Goal: Information Seeking & Learning: Learn about a topic

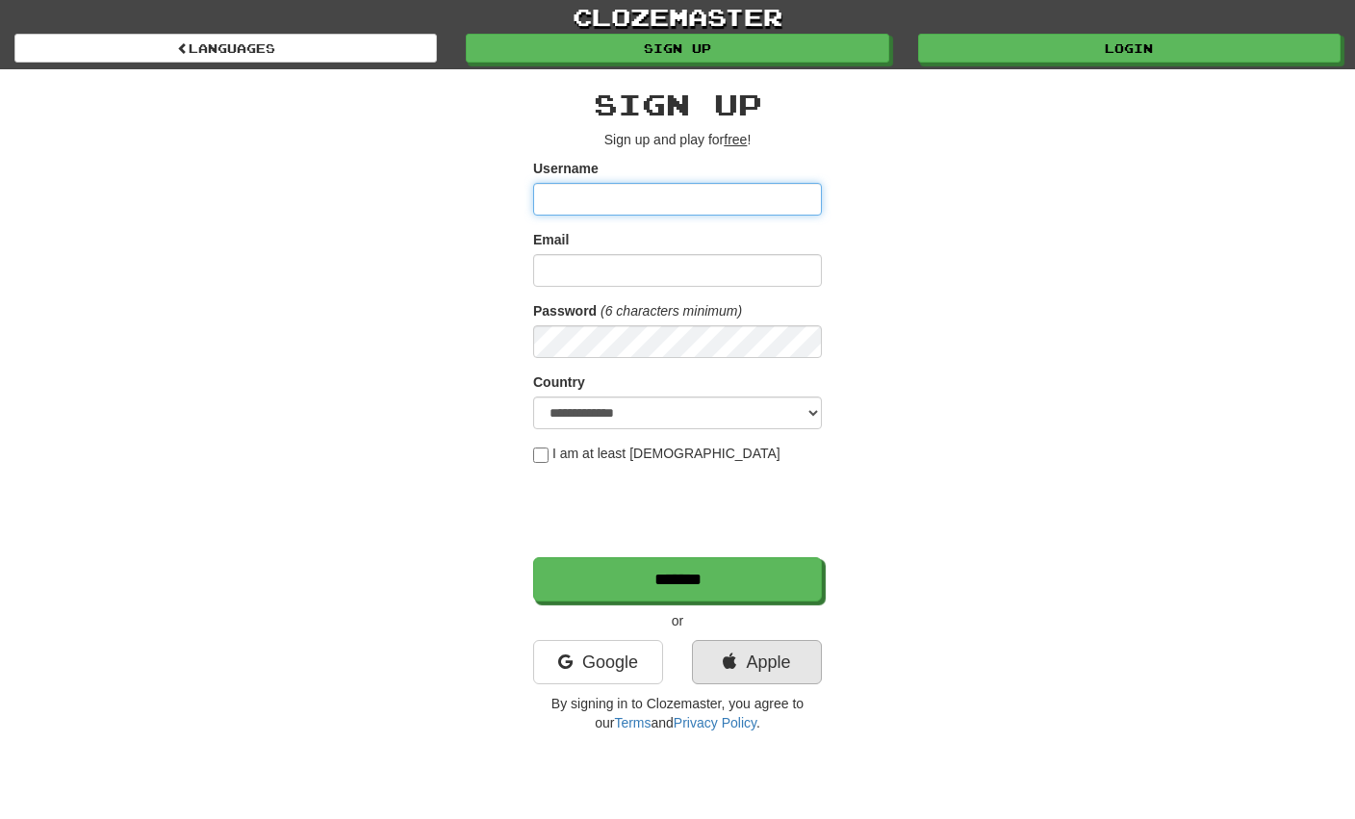
click at [787, 656] on link "Apple" at bounding box center [757, 662] width 130 height 44
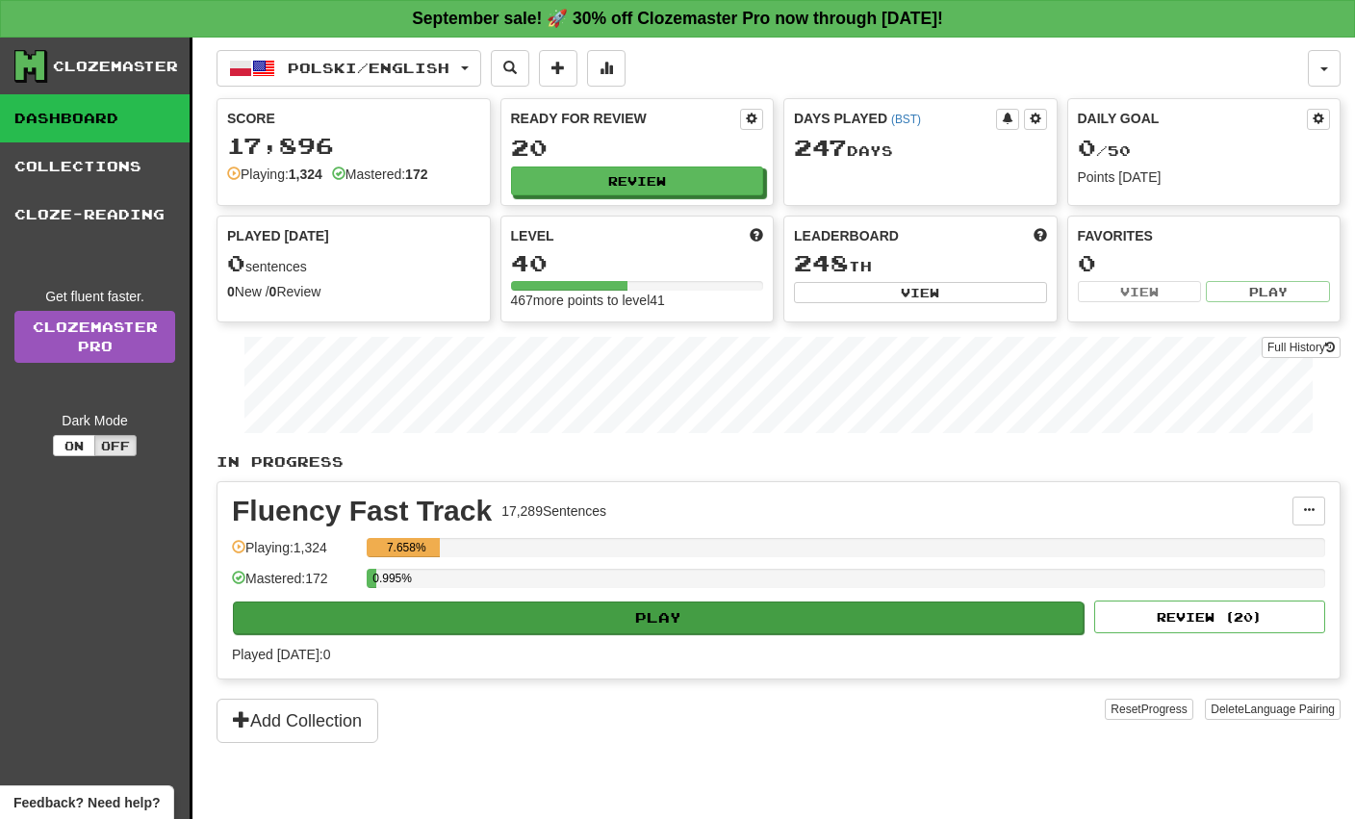
click at [687, 605] on button "Play" at bounding box center [658, 618] width 851 height 33
select select "**"
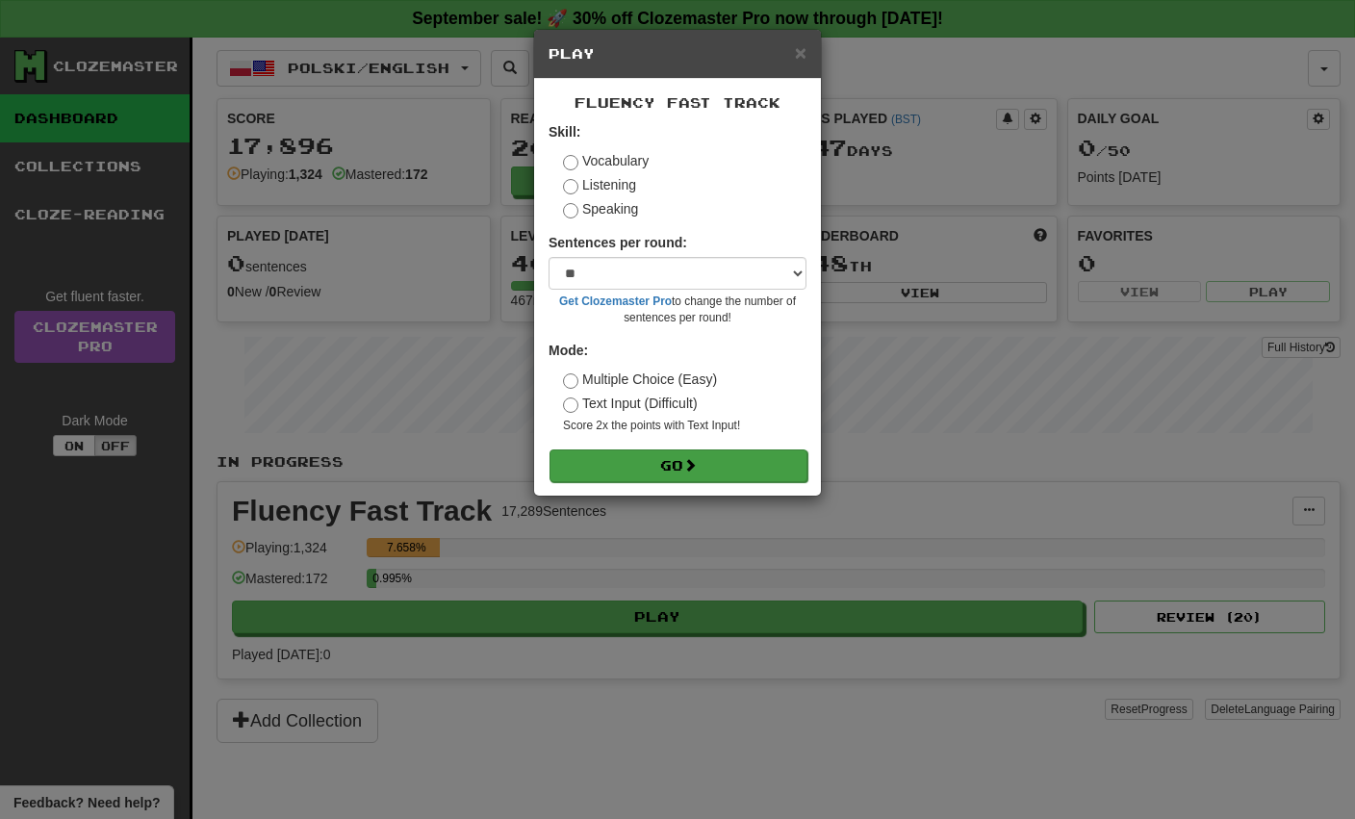
click at [728, 450] on button "Go" at bounding box center [679, 466] width 258 height 33
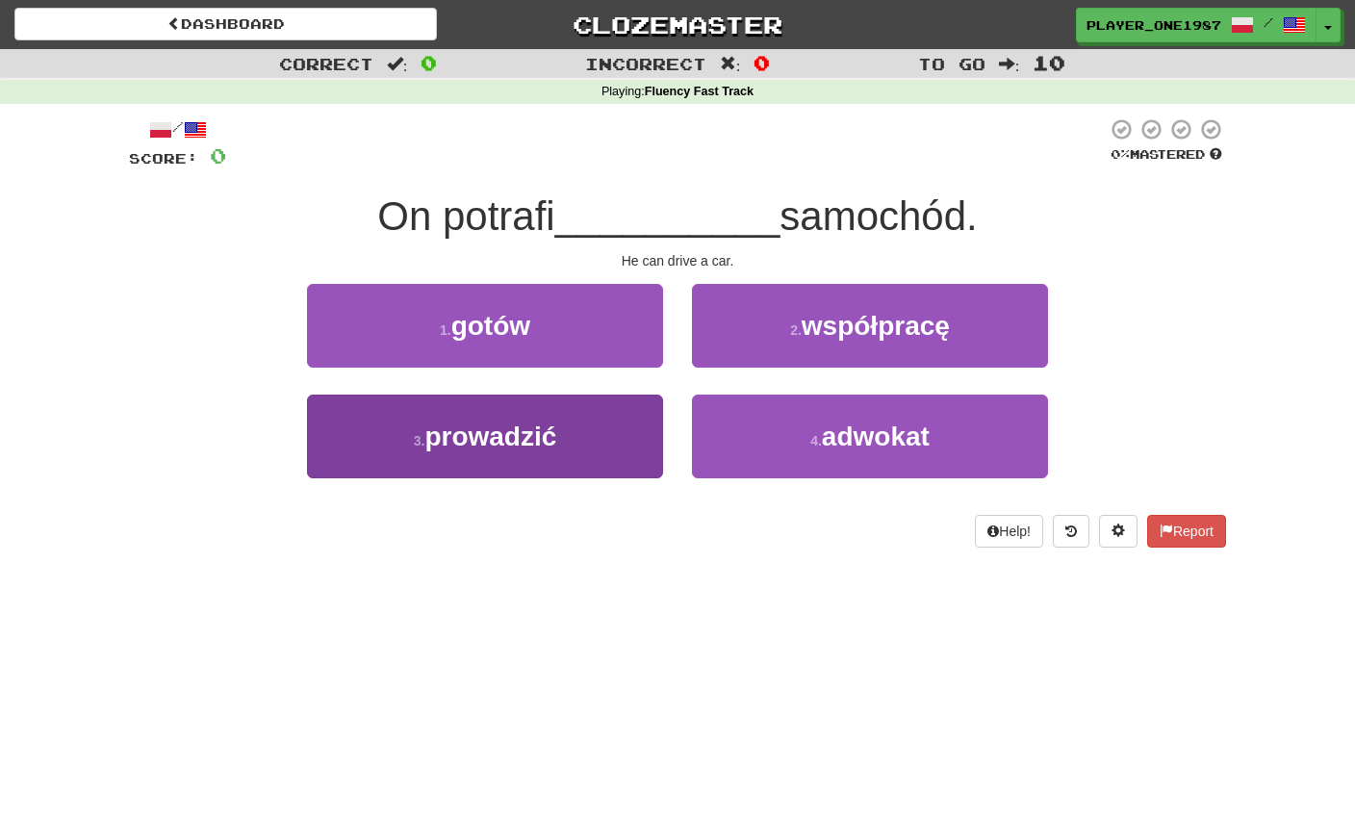
click at [430, 441] on span "prowadzić" at bounding box center [491, 437] width 132 height 30
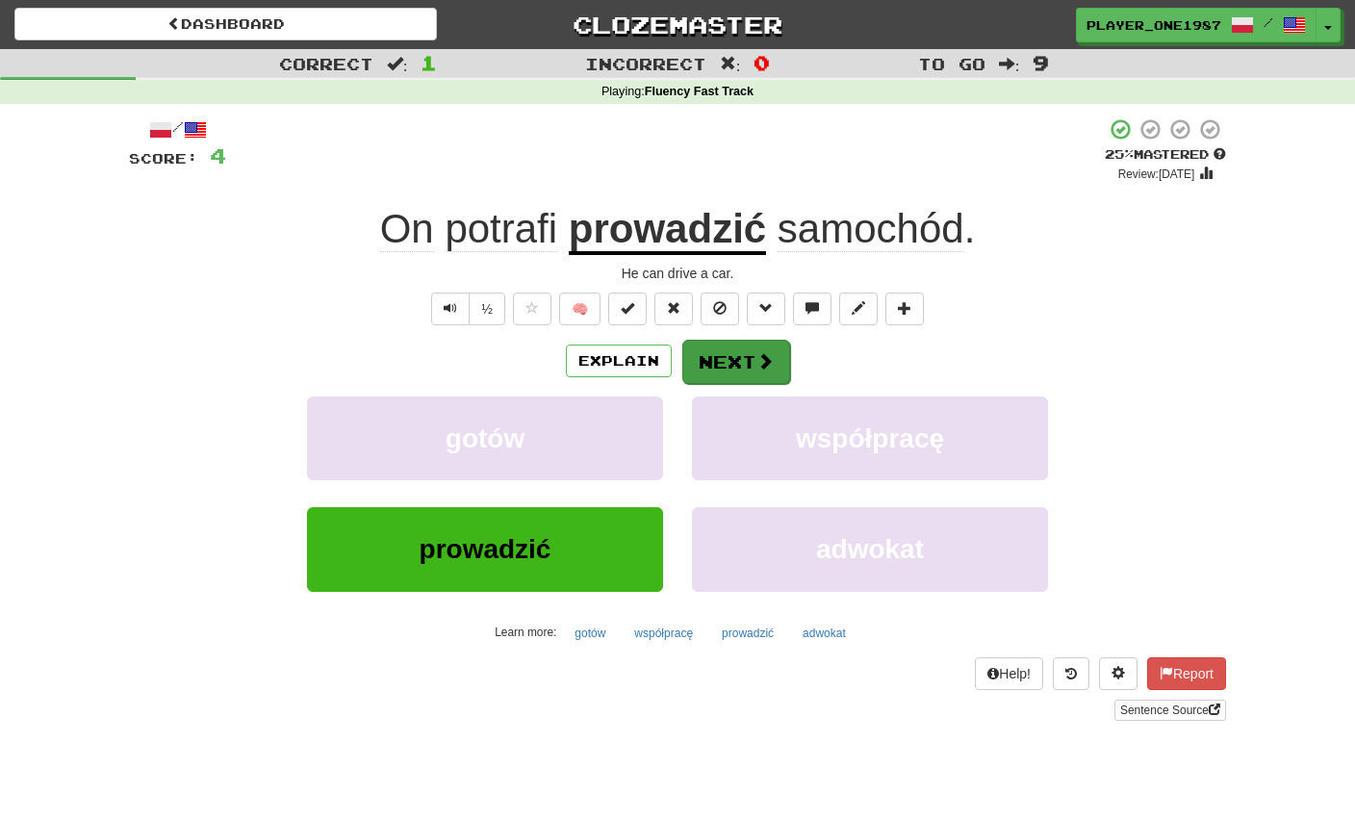
click at [743, 366] on button "Next" at bounding box center [736, 362] width 108 height 44
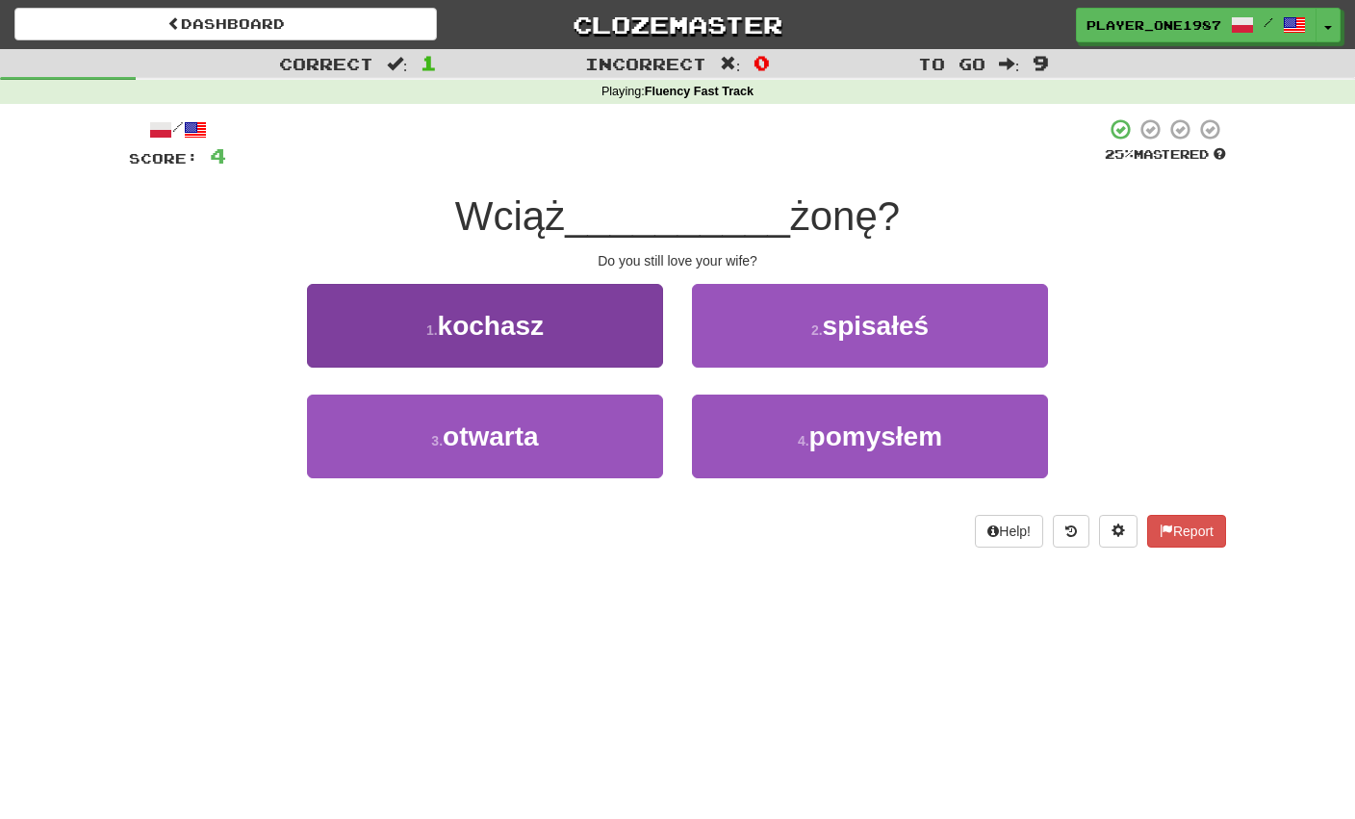
click at [636, 342] on button "1 . [GEOGRAPHIC_DATA]" at bounding box center [485, 326] width 356 height 84
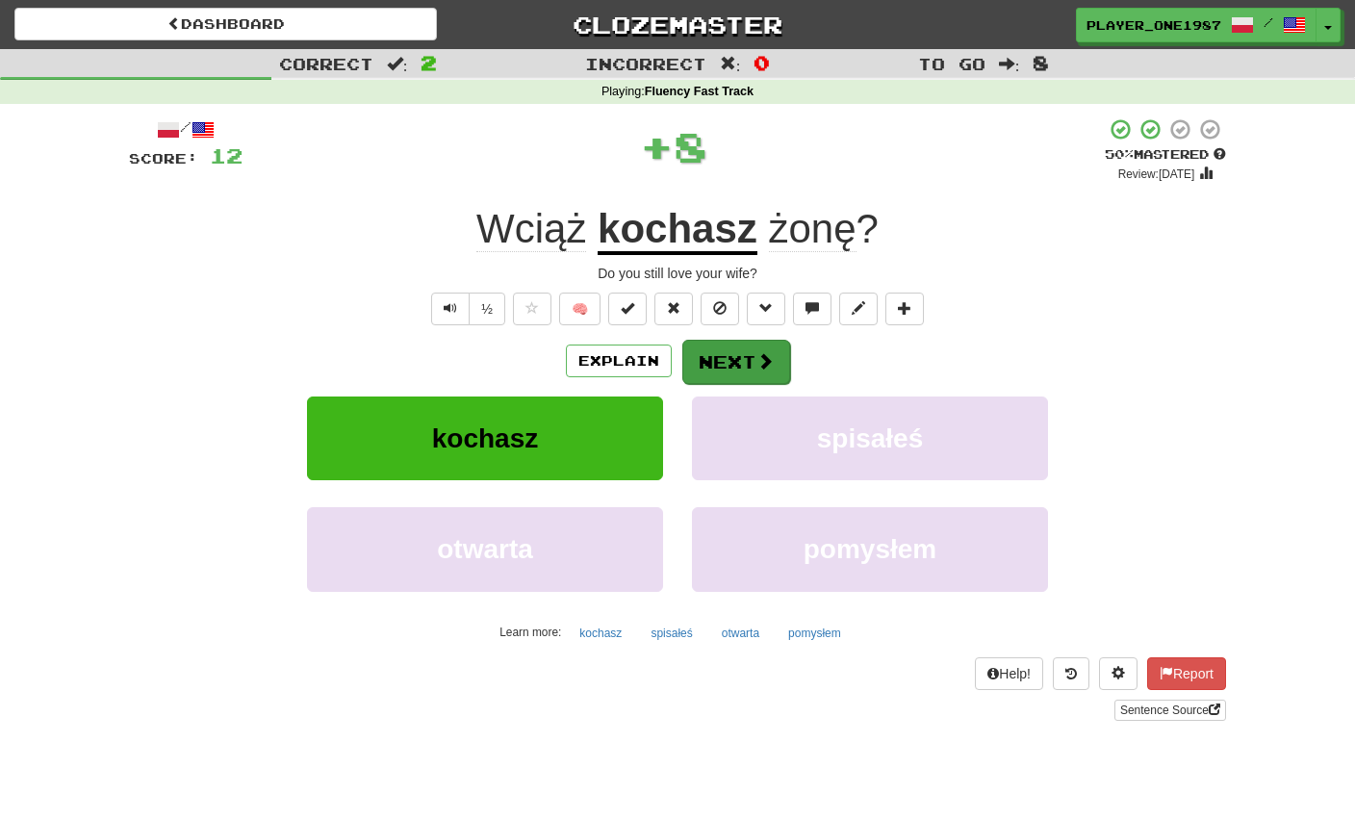
click at [745, 361] on button "Next" at bounding box center [736, 362] width 108 height 44
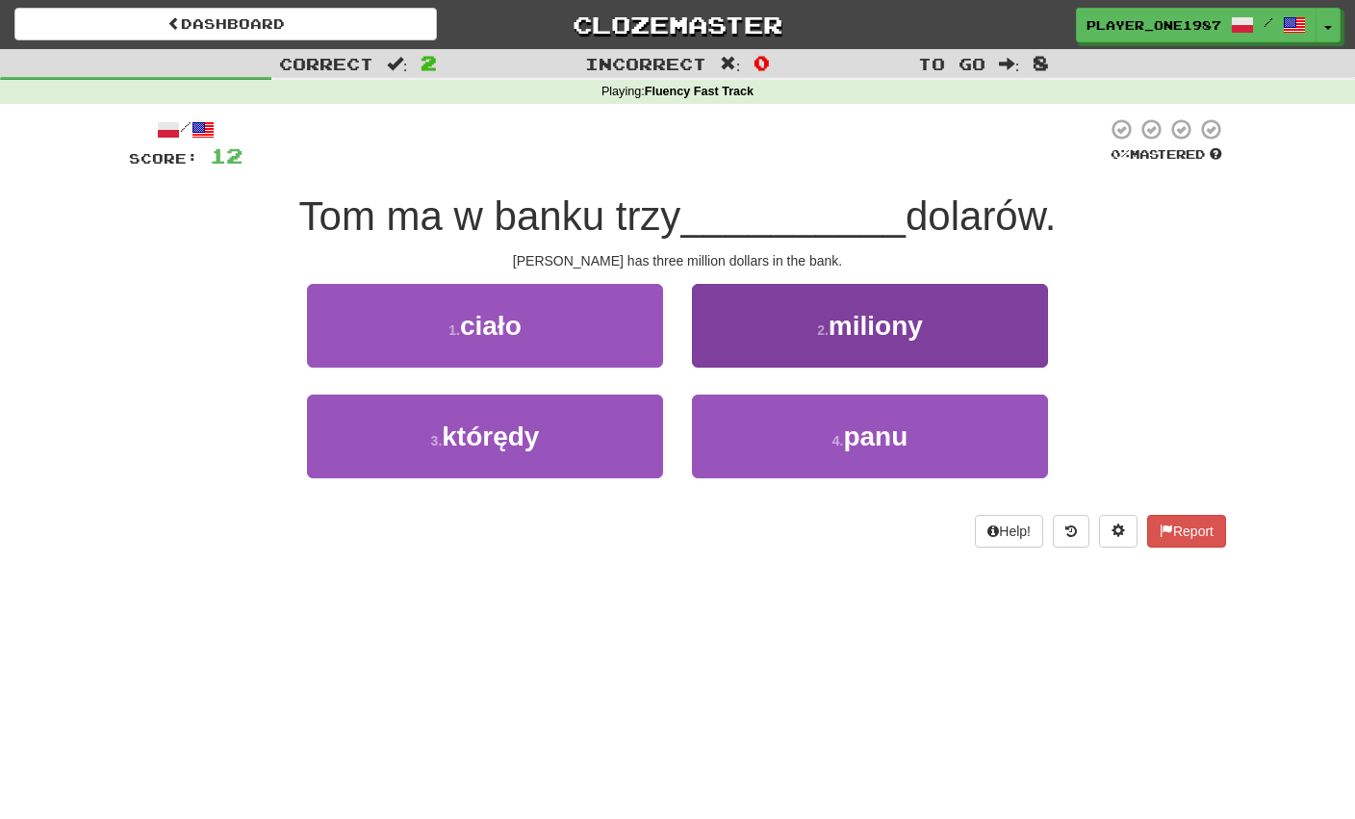
click at [811, 333] on button "2 . miliony" at bounding box center [870, 326] width 356 height 84
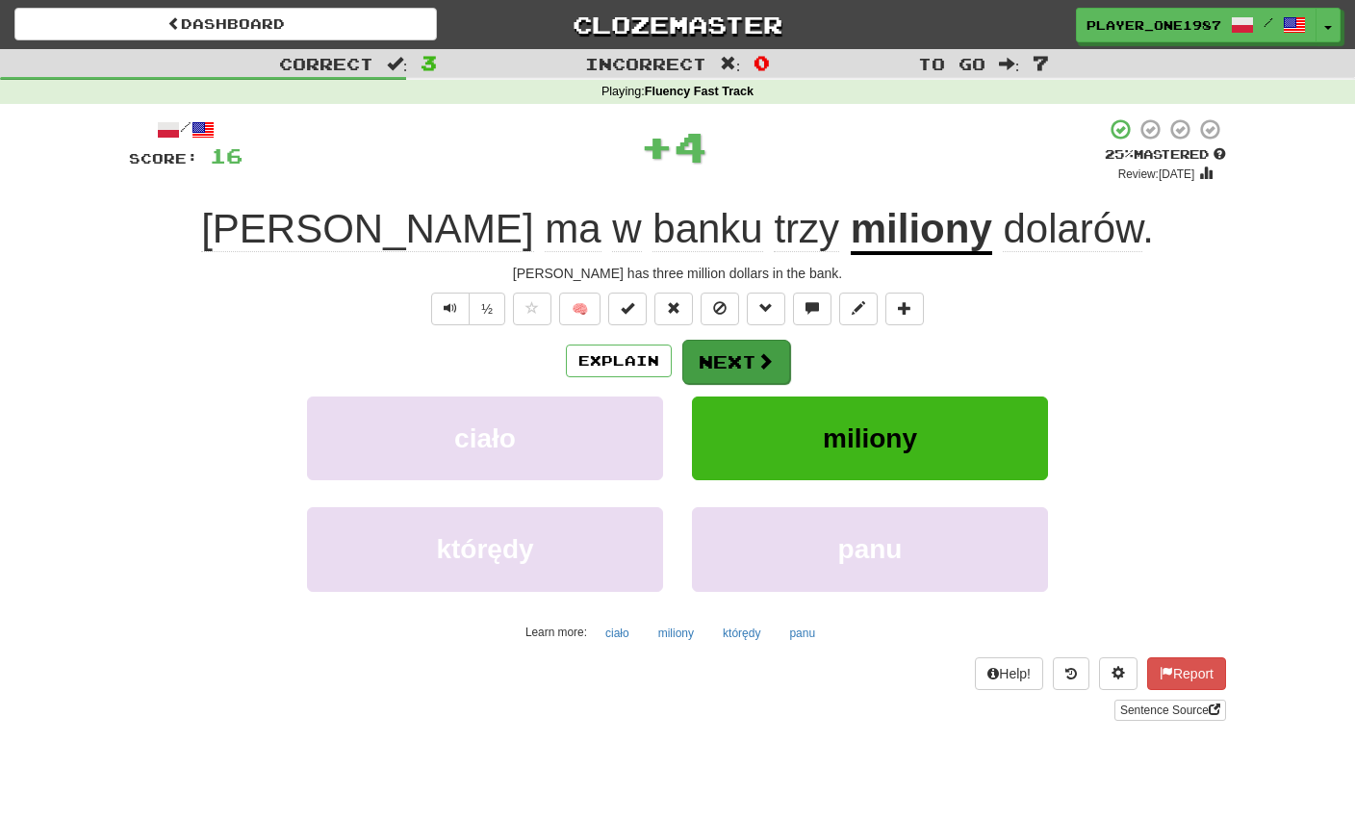
click at [757, 359] on span at bounding box center [765, 360] width 17 height 17
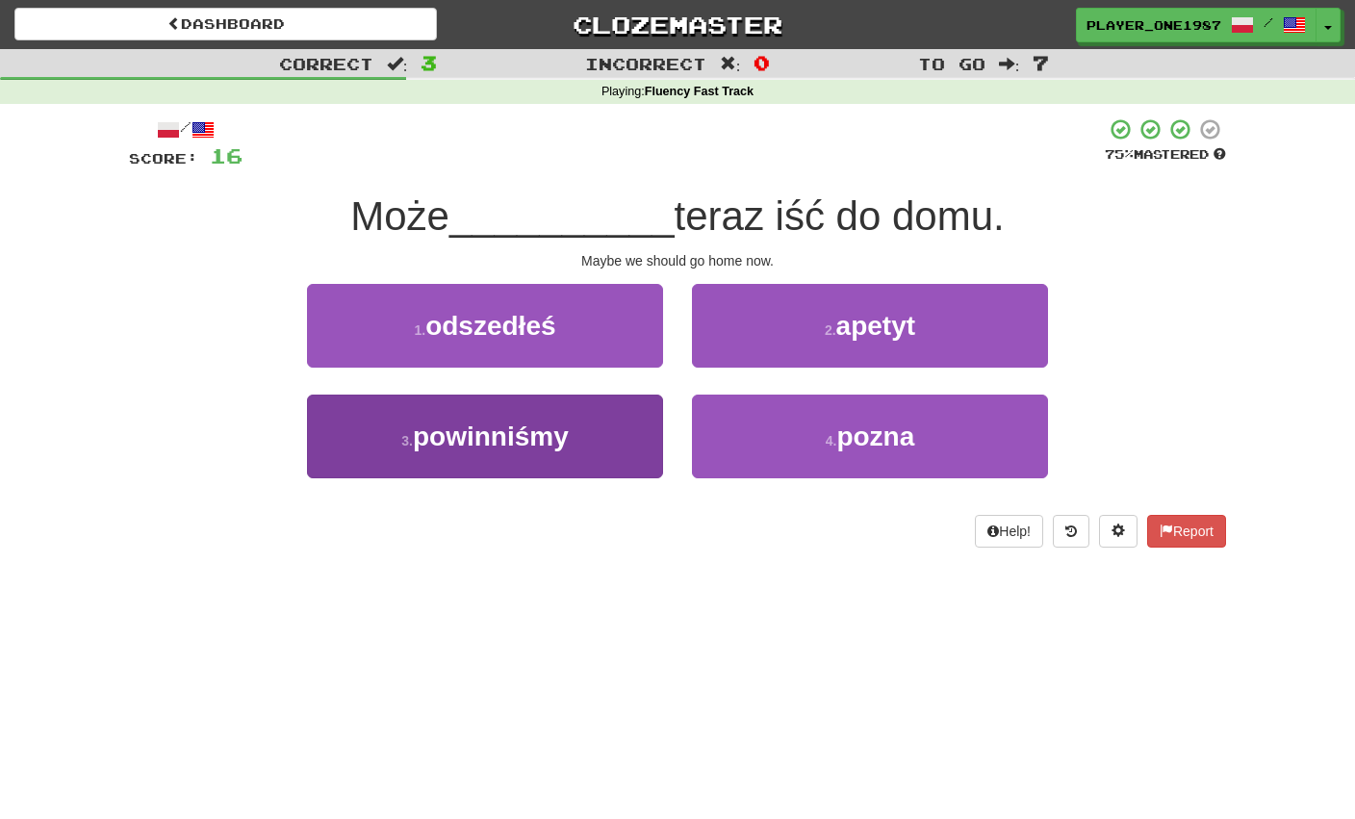
click at [590, 445] on button "3 . powinniśmy" at bounding box center [485, 437] width 356 height 84
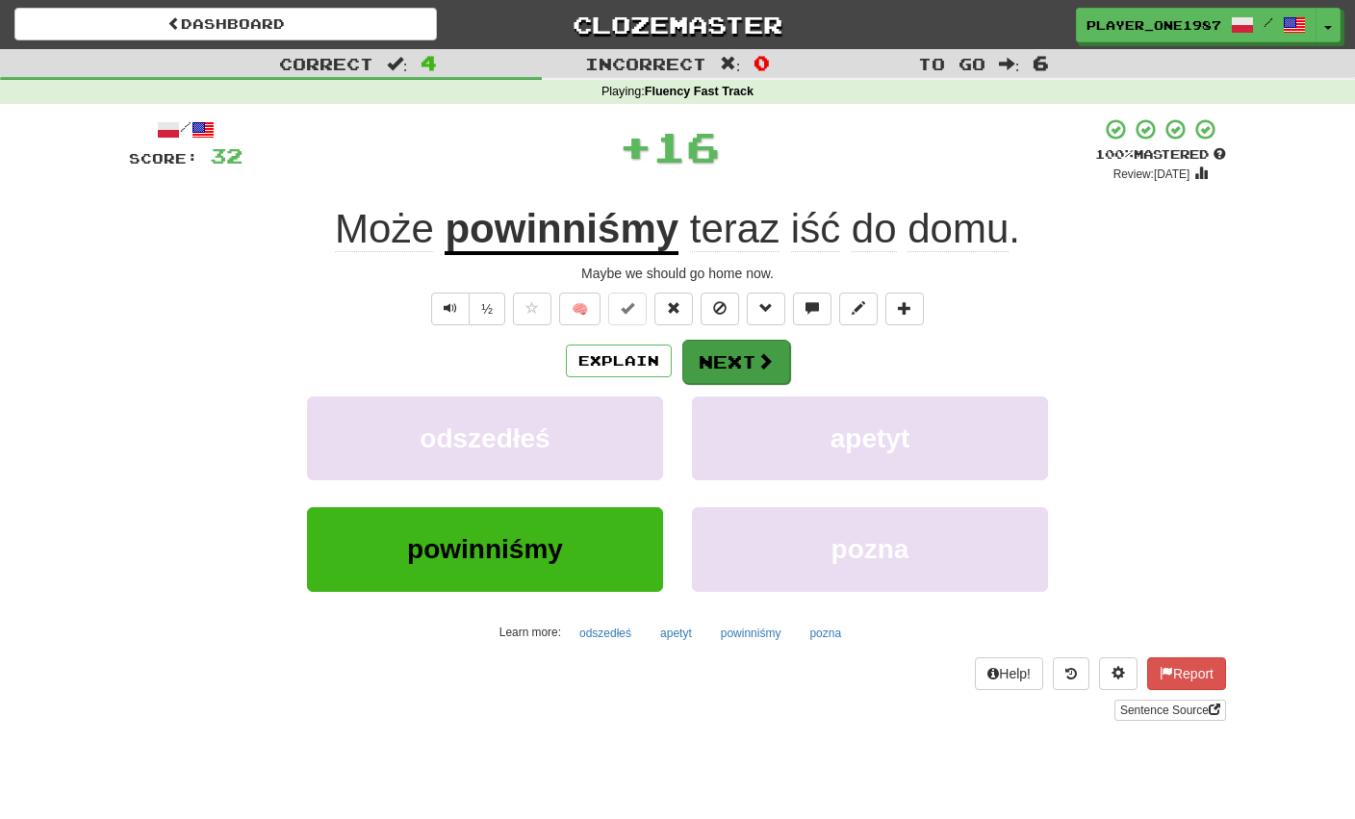
click at [742, 360] on button "Next" at bounding box center [736, 362] width 108 height 44
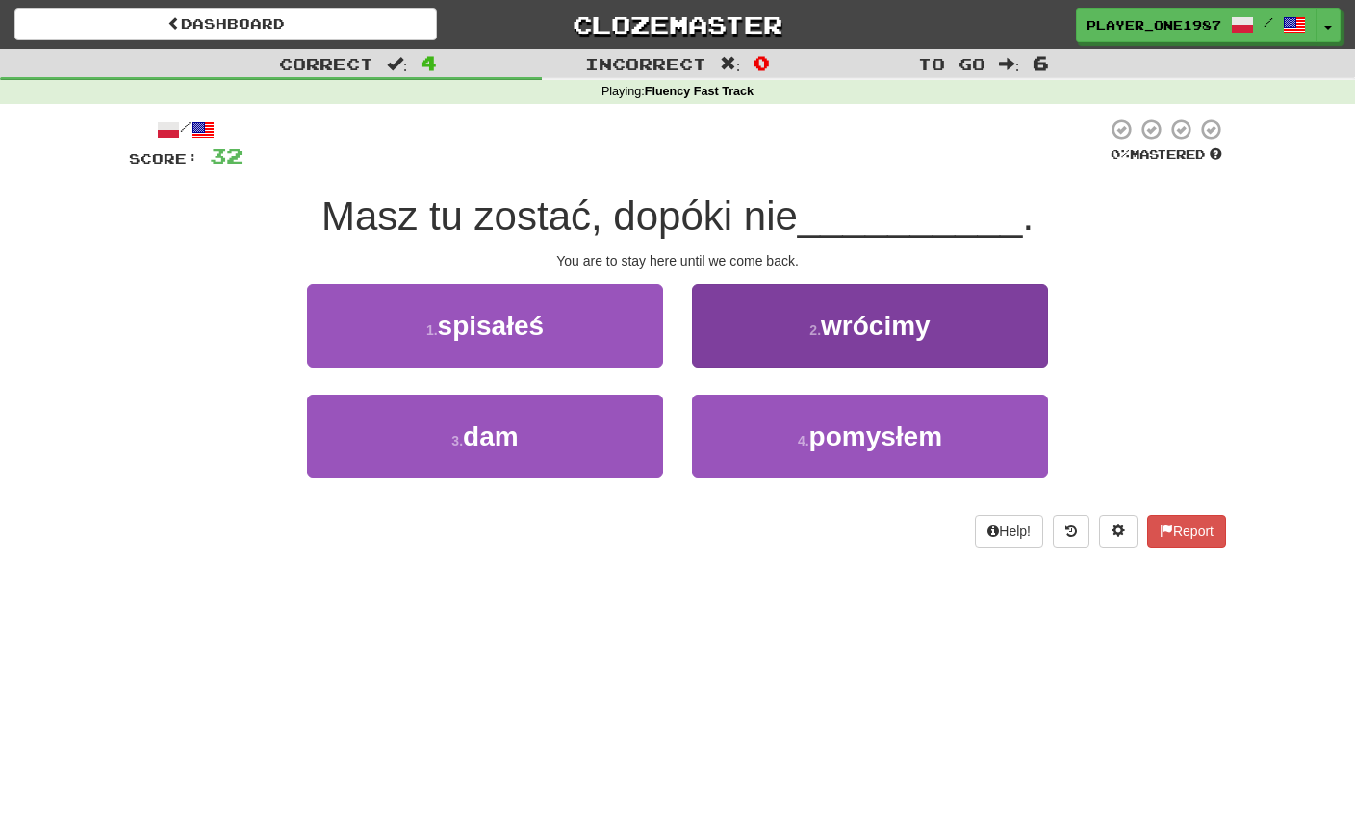
click at [848, 311] on span "wrócimy" at bounding box center [876, 326] width 110 height 30
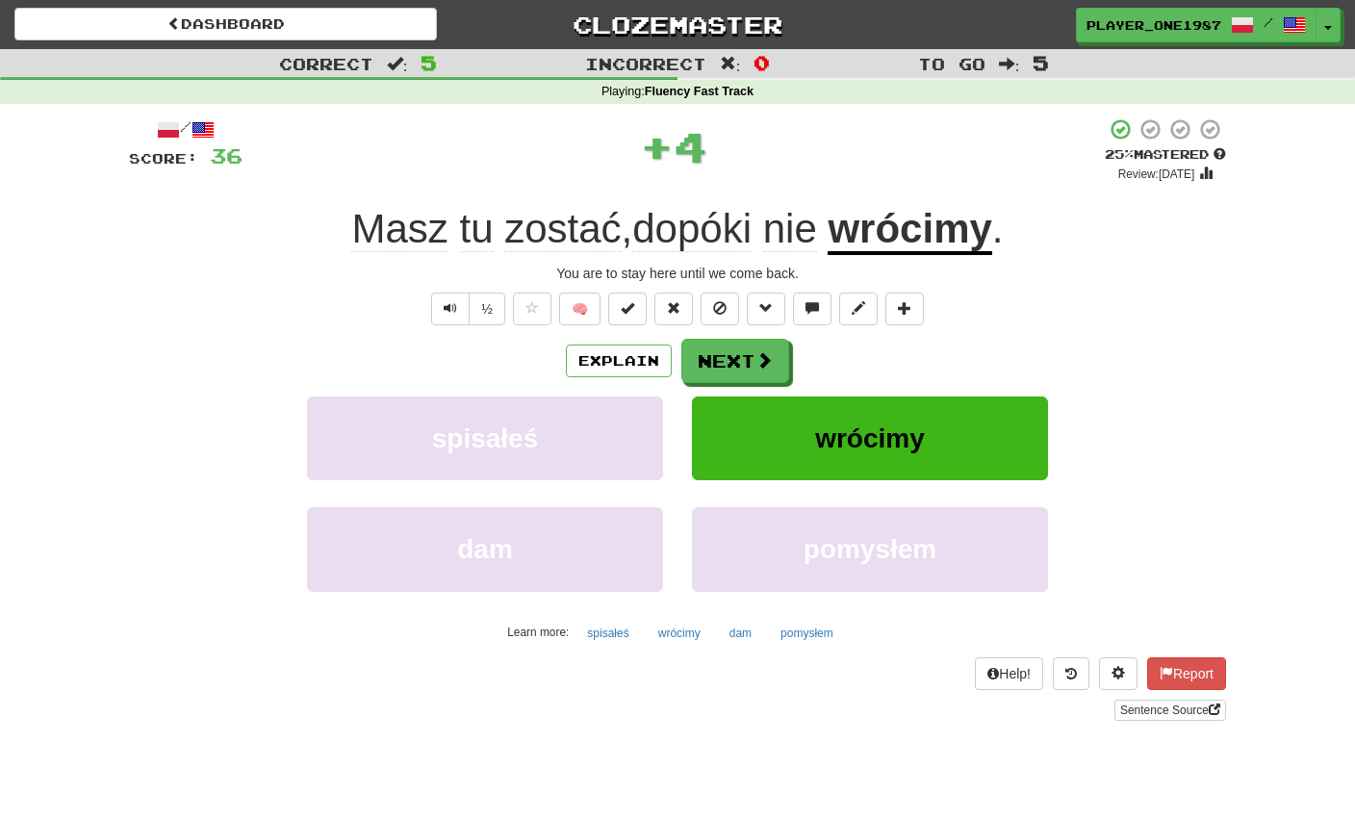
click at [746, 365] on button "Next" at bounding box center [736, 361] width 108 height 44
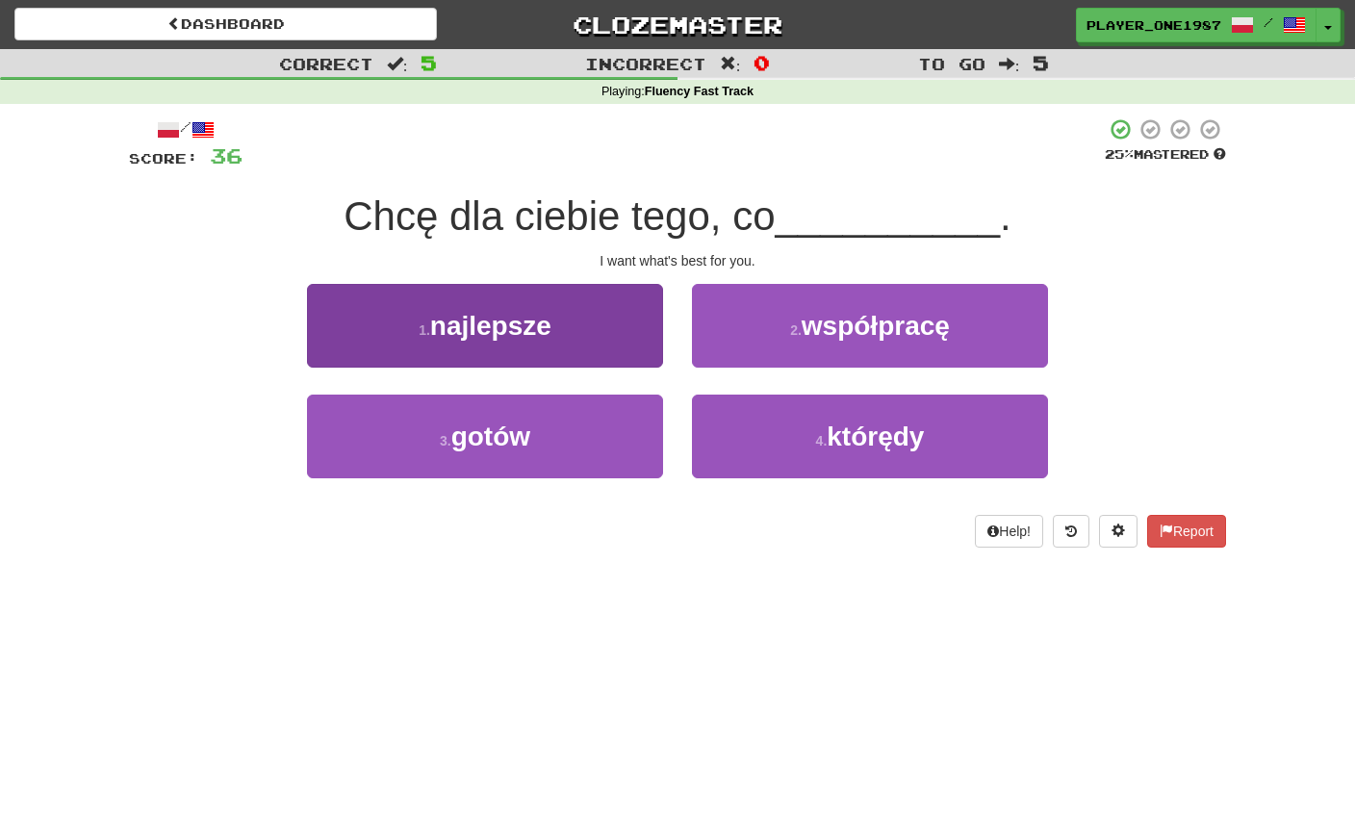
click at [651, 340] on button "1 . najlepsze" at bounding box center [485, 326] width 356 height 84
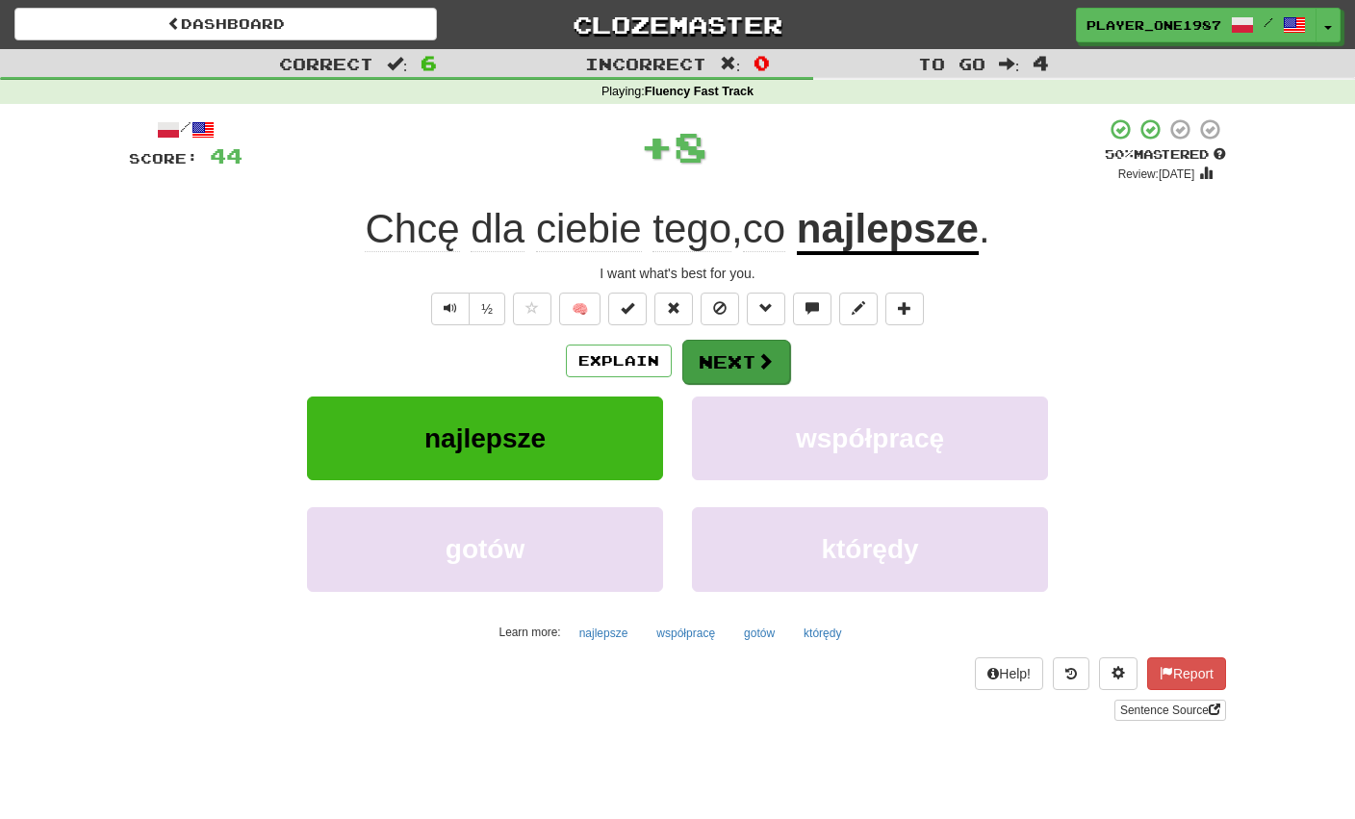
click at [747, 356] on button "Next" at bounding box center [736, 362] width 108 height 44
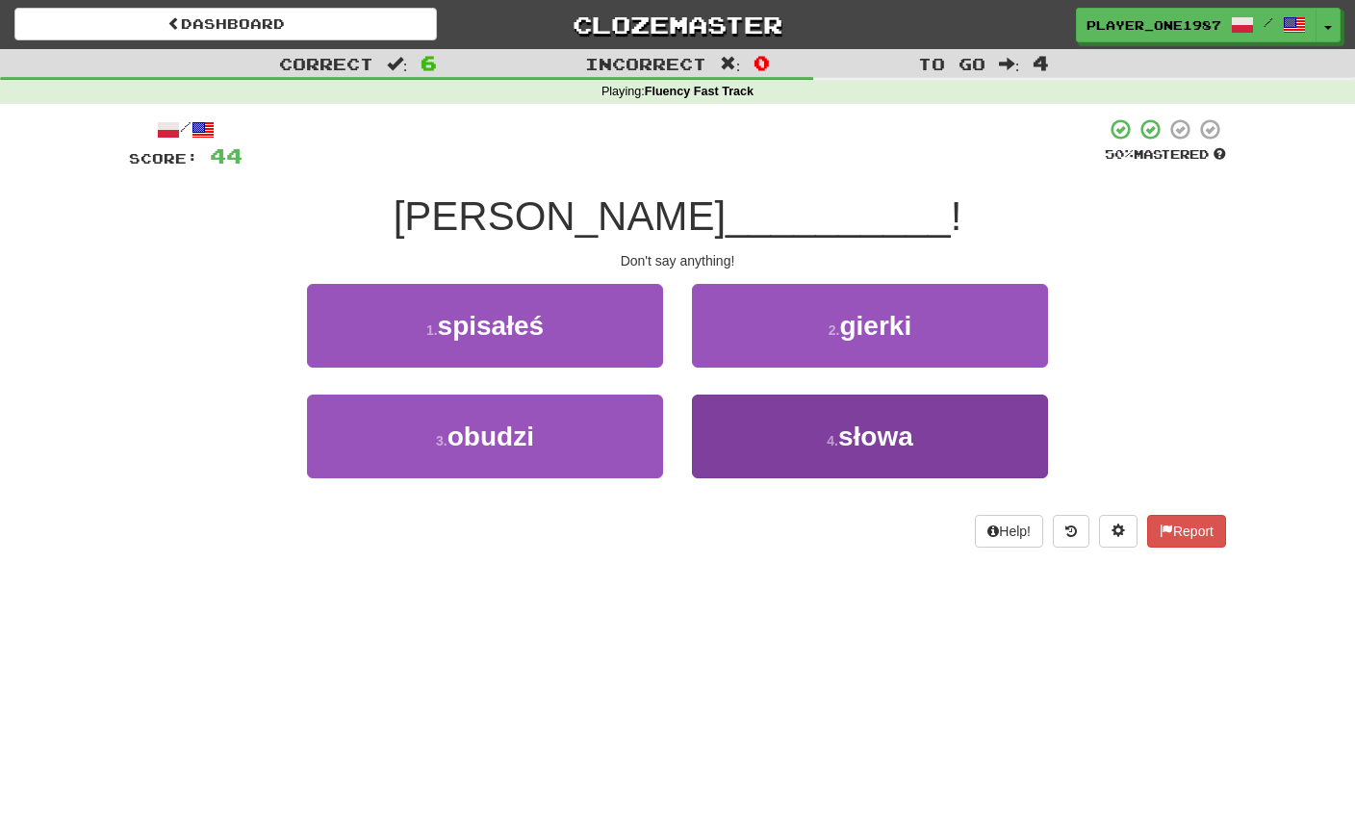
click at [802, 437] on button "4 . słowa" at bounding box center [870, 437] width 356 height 84
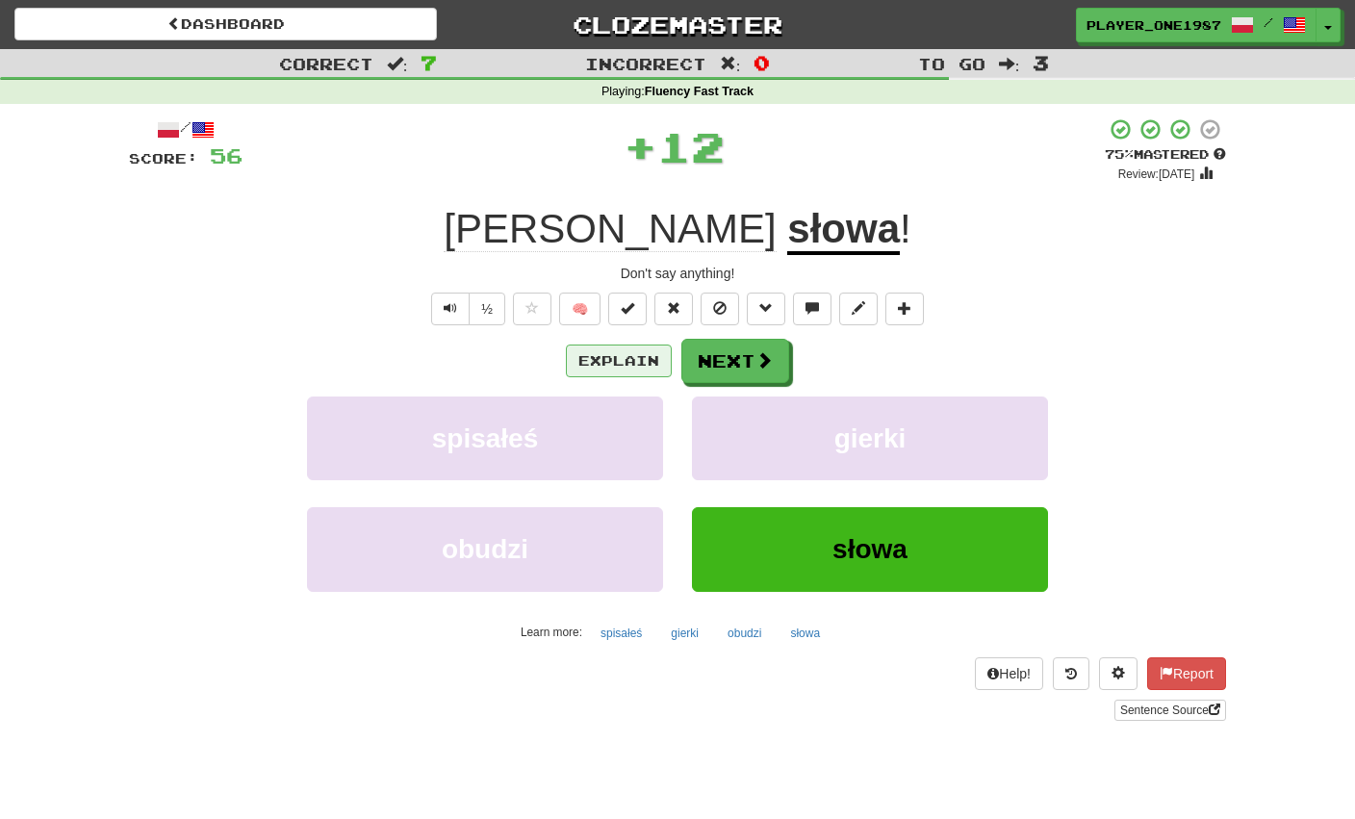
click at [629, 367] on button "Explain" at bounding box center [619, 361] width 106 height 33
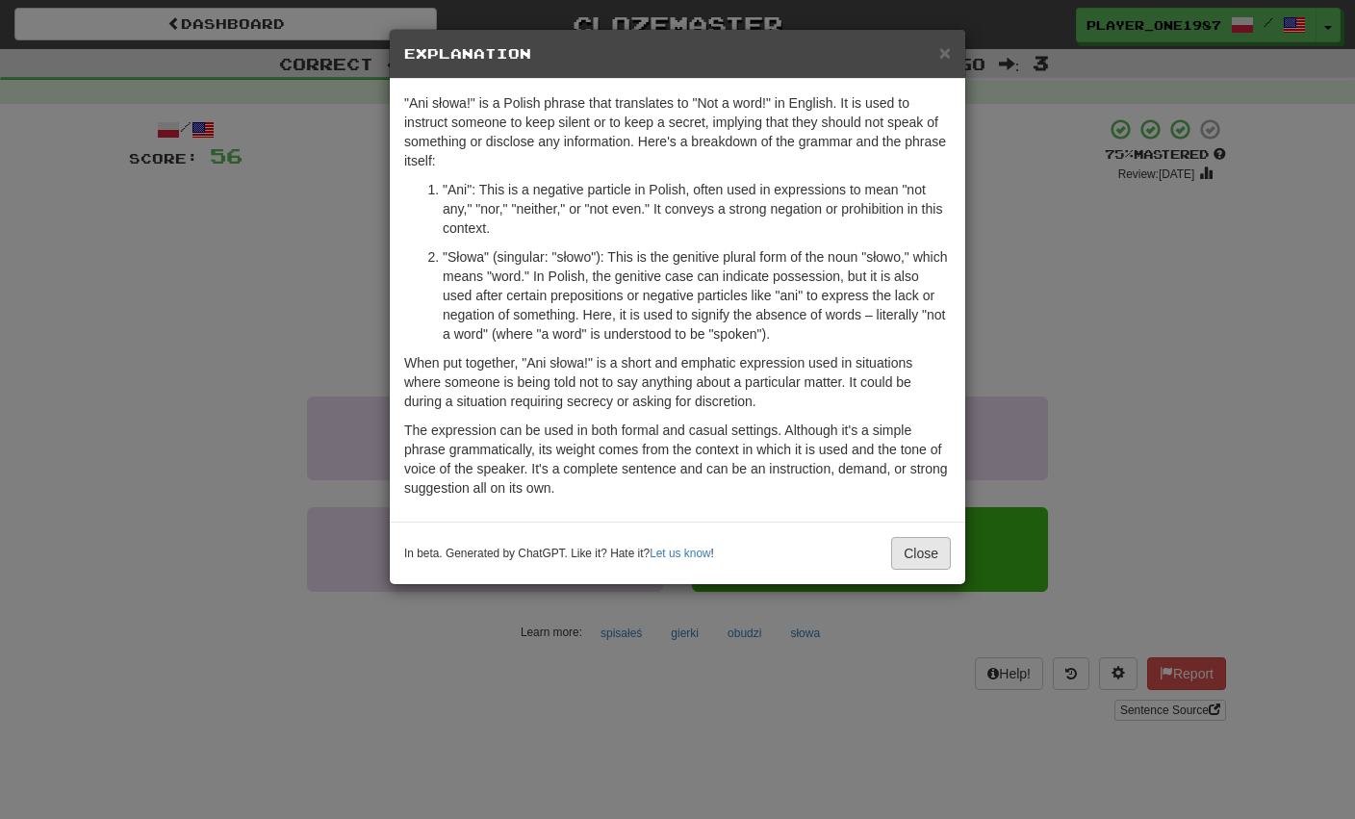
click at [932, 553] on button "Close" at bounding box center [921, 553] width 60 height 33
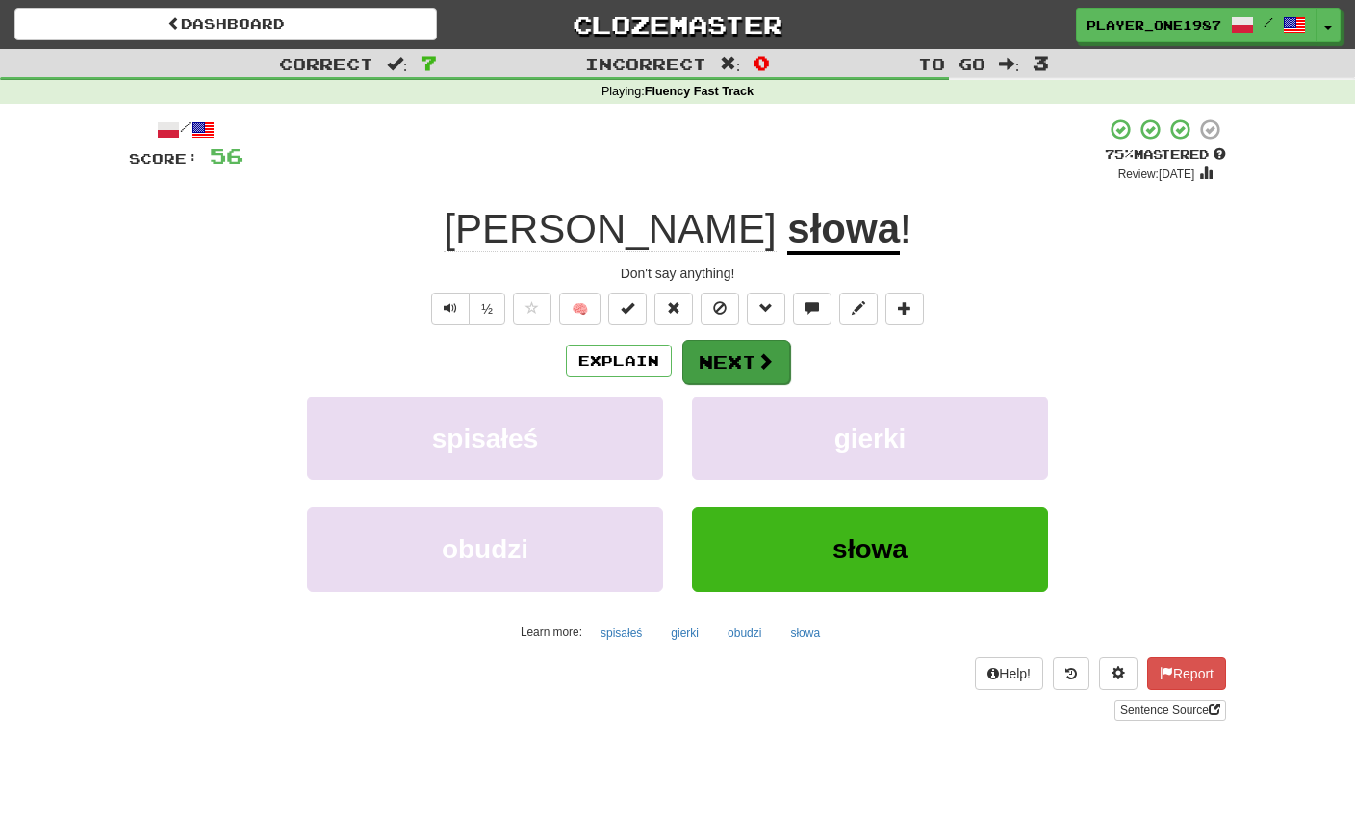
click at [761, 370] on button "Next" at bounding box center [736, 362] width 108 height 44
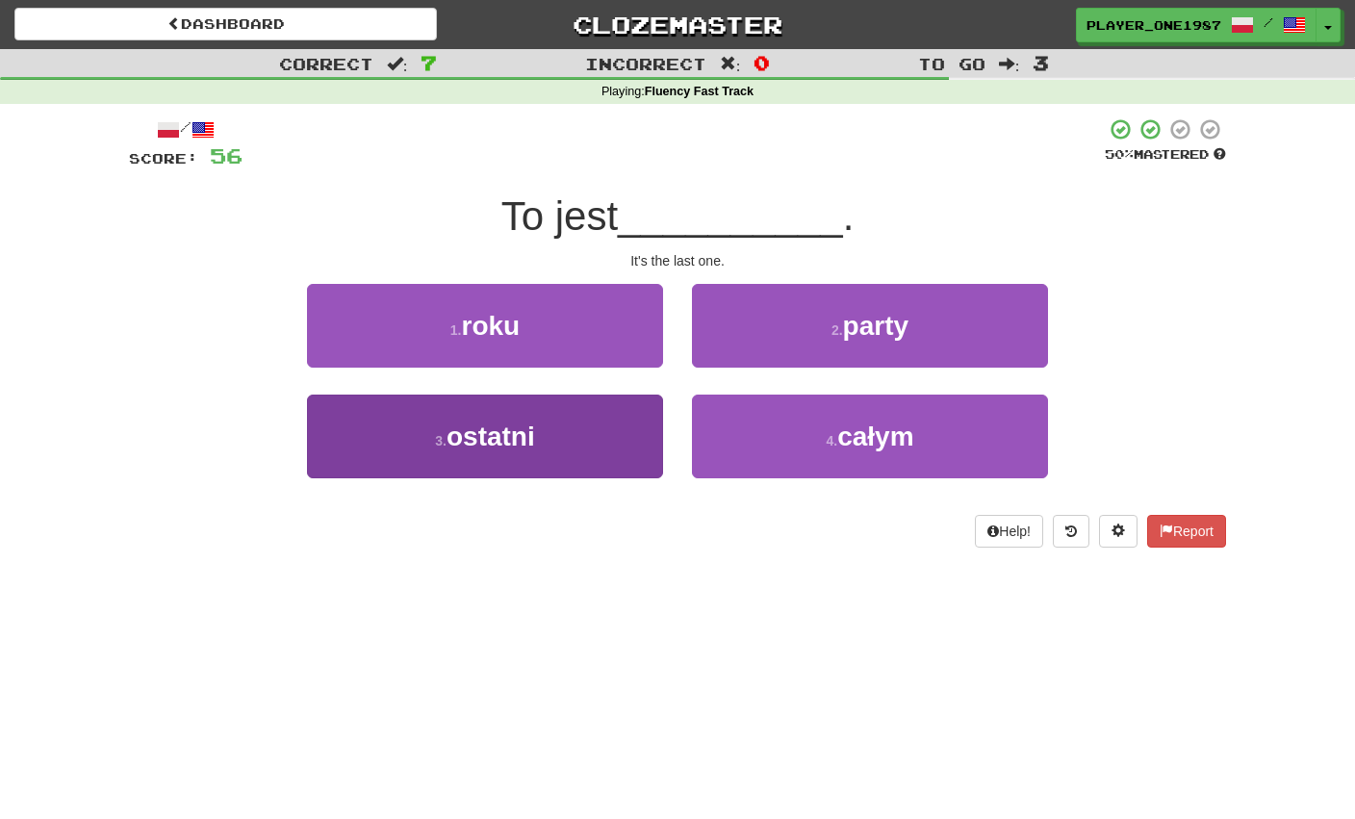
click at [605, 437] on button "3 . ostatni" at bounding box center [485, 437] width 356 height 84
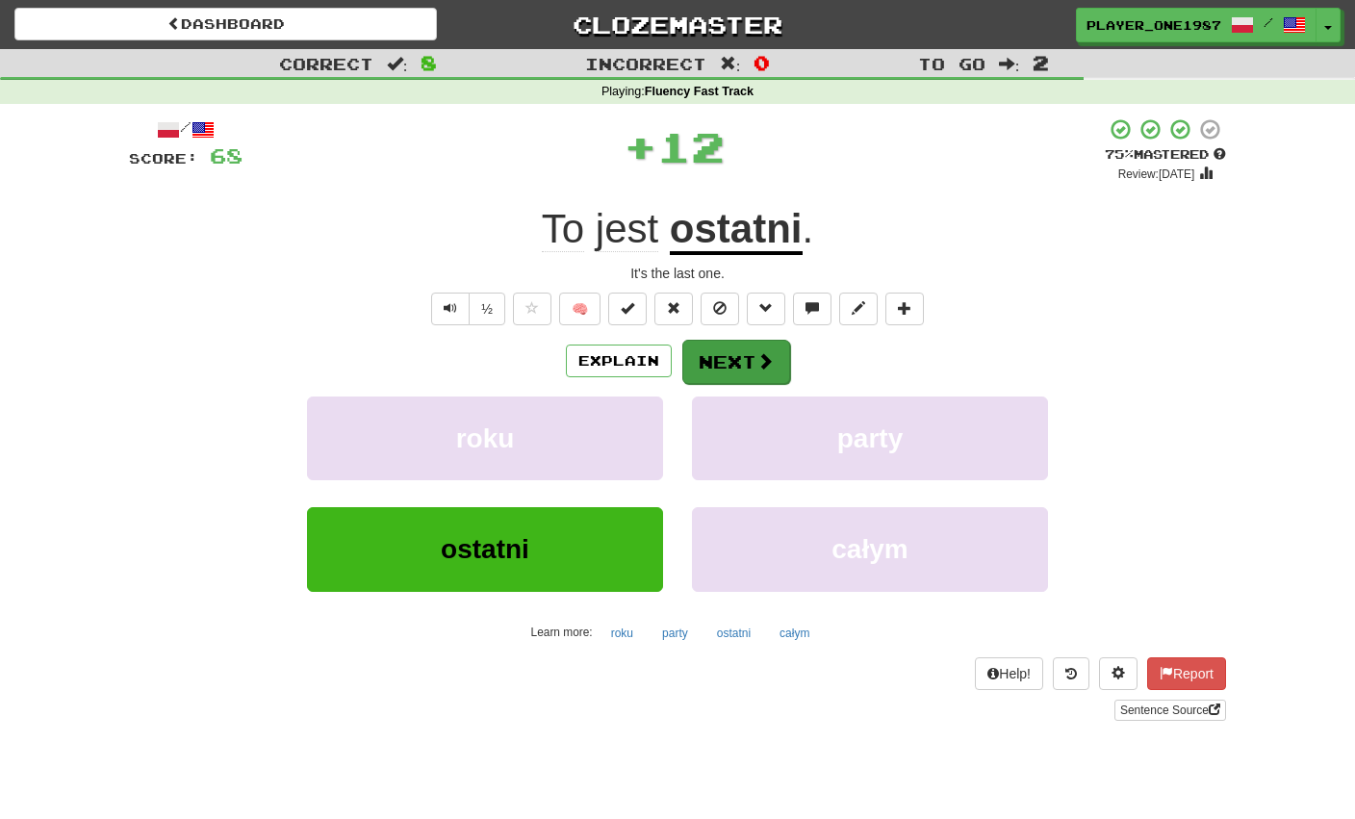
click at [747, 353] on button "Next" at bounding box center [736, 362] width 108 height 44
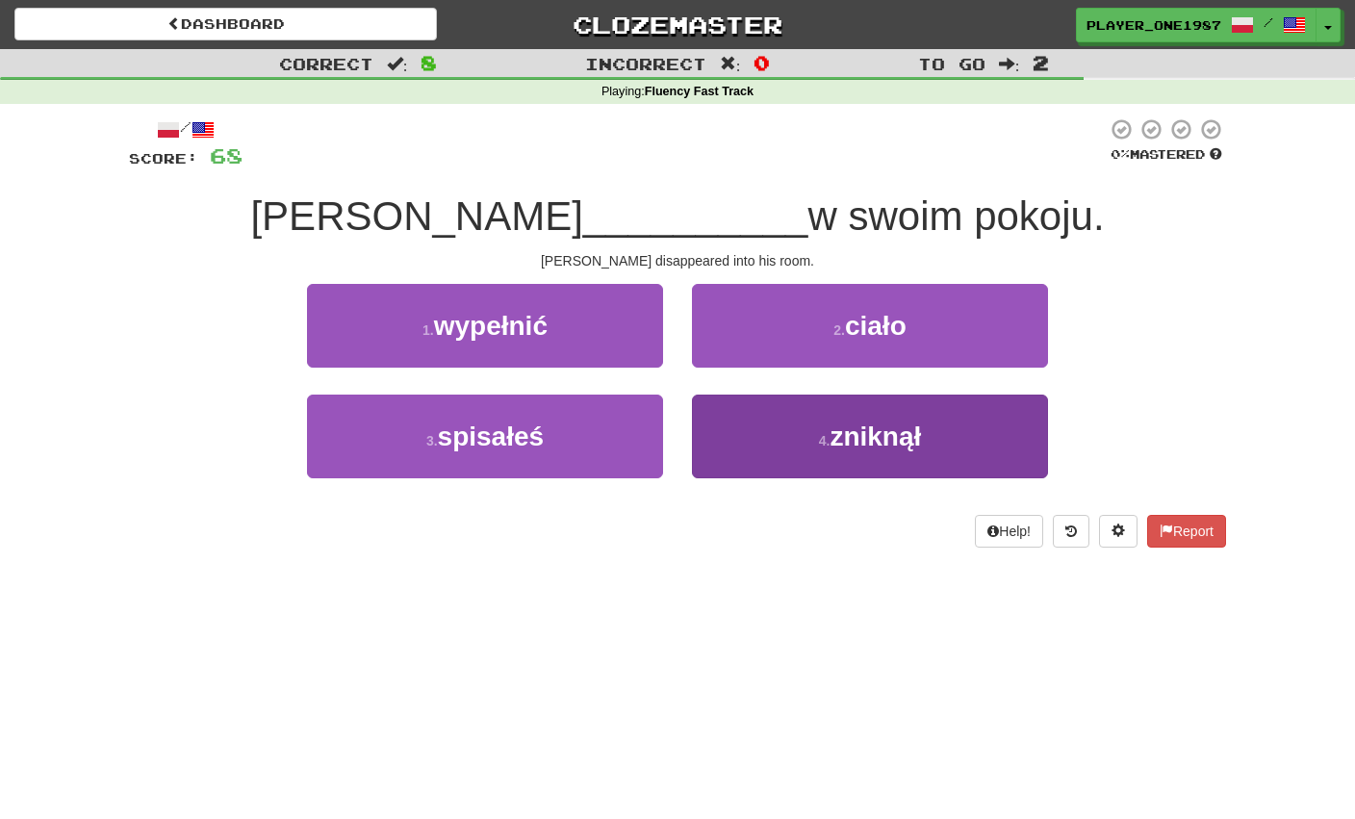
click at [786, 453] on button "4 . zniknął" at bounding box center [870, 437] width 356 height 84
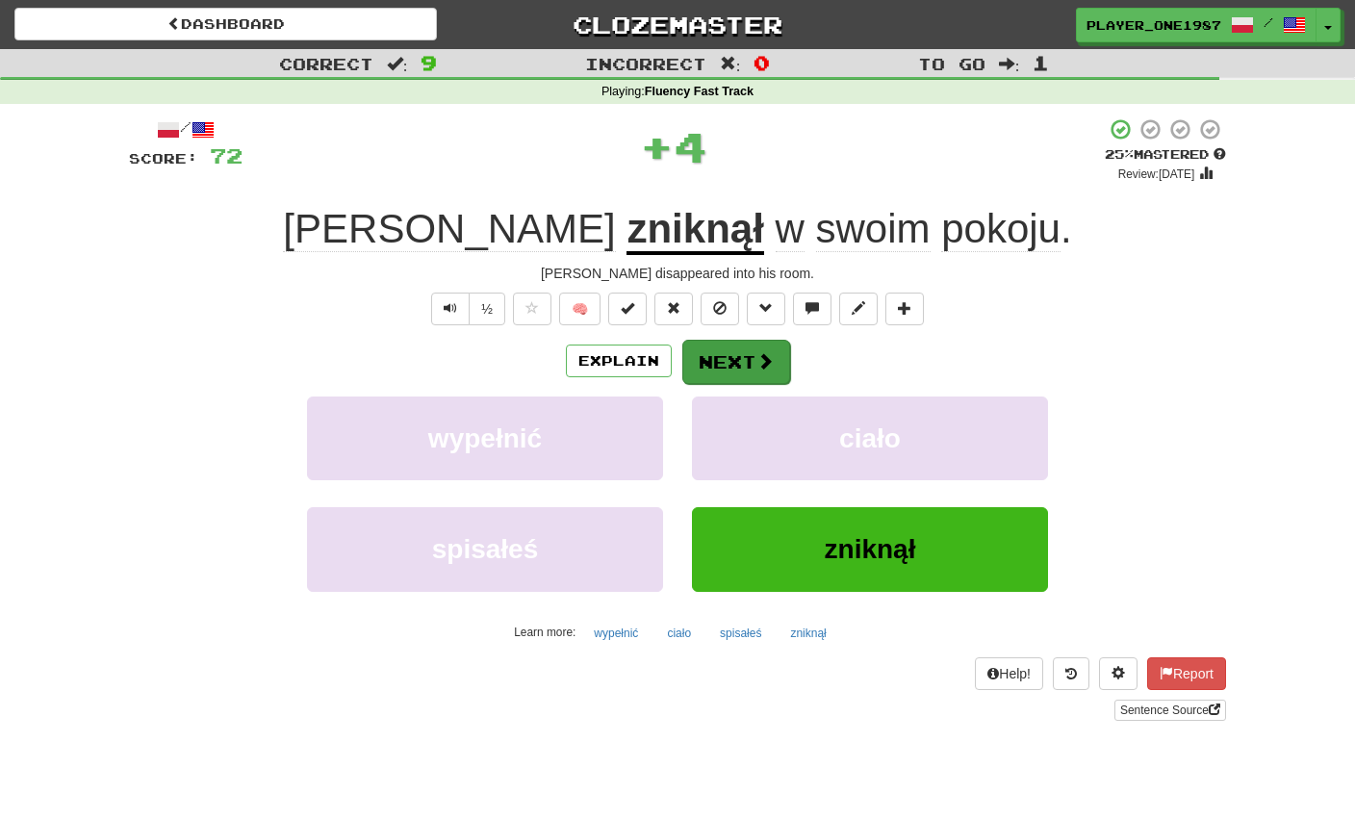
click at [746, 363] on button "Next" at bounding box center [736, 362] width 108 height 44
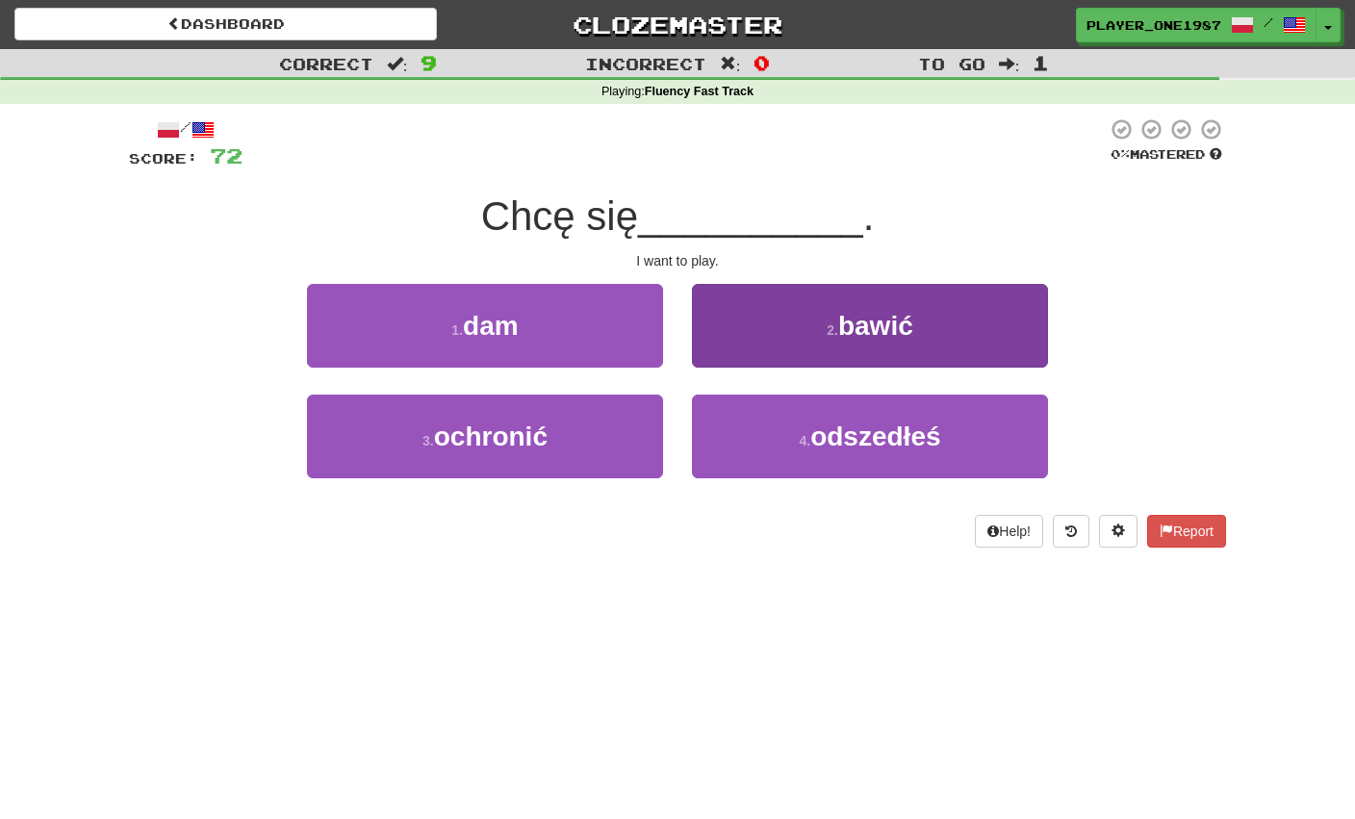
click at [869, 338] on span "bawić" at bounding box center [875, 326] width 75 height 30
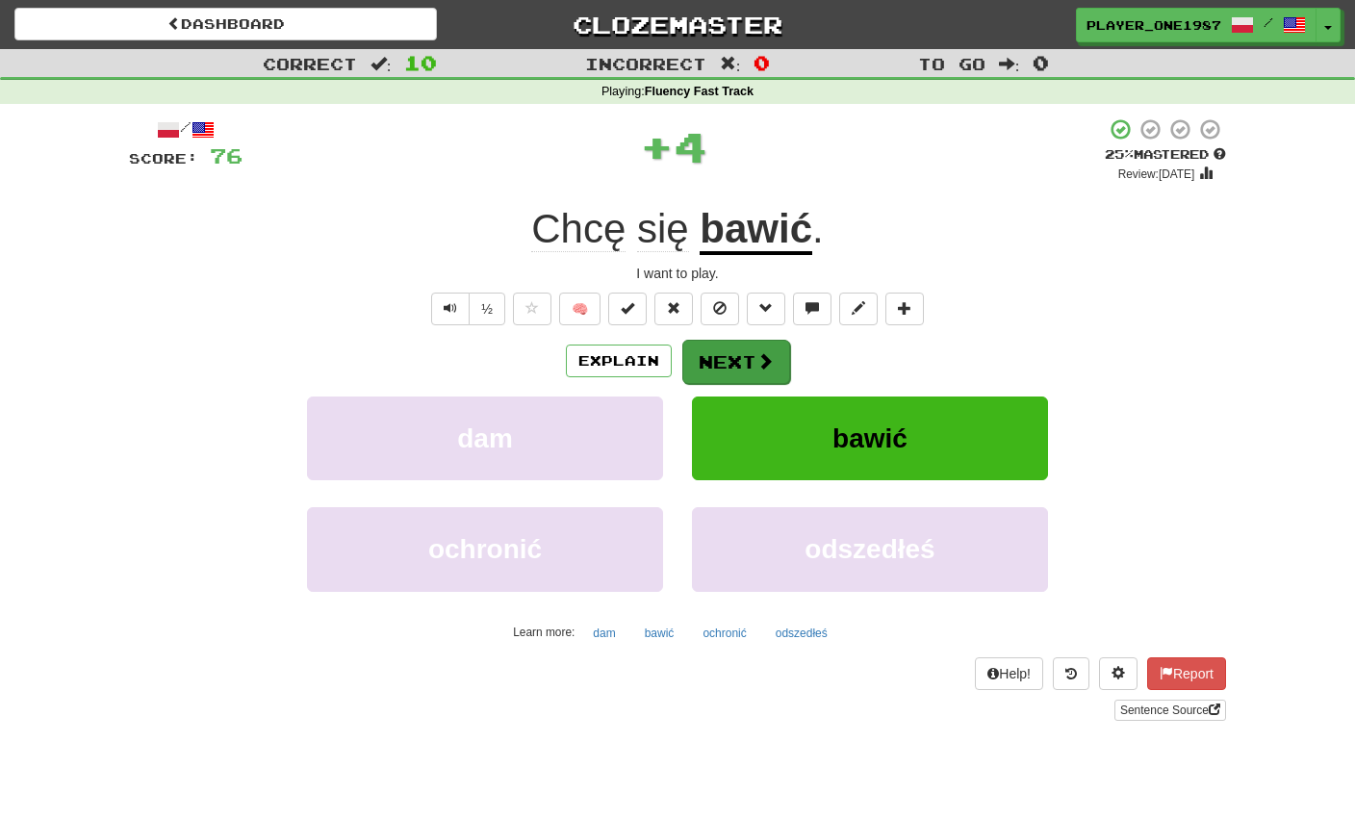
click at [759, 355] on span at bounding box center [765, 360] width 17 height 17
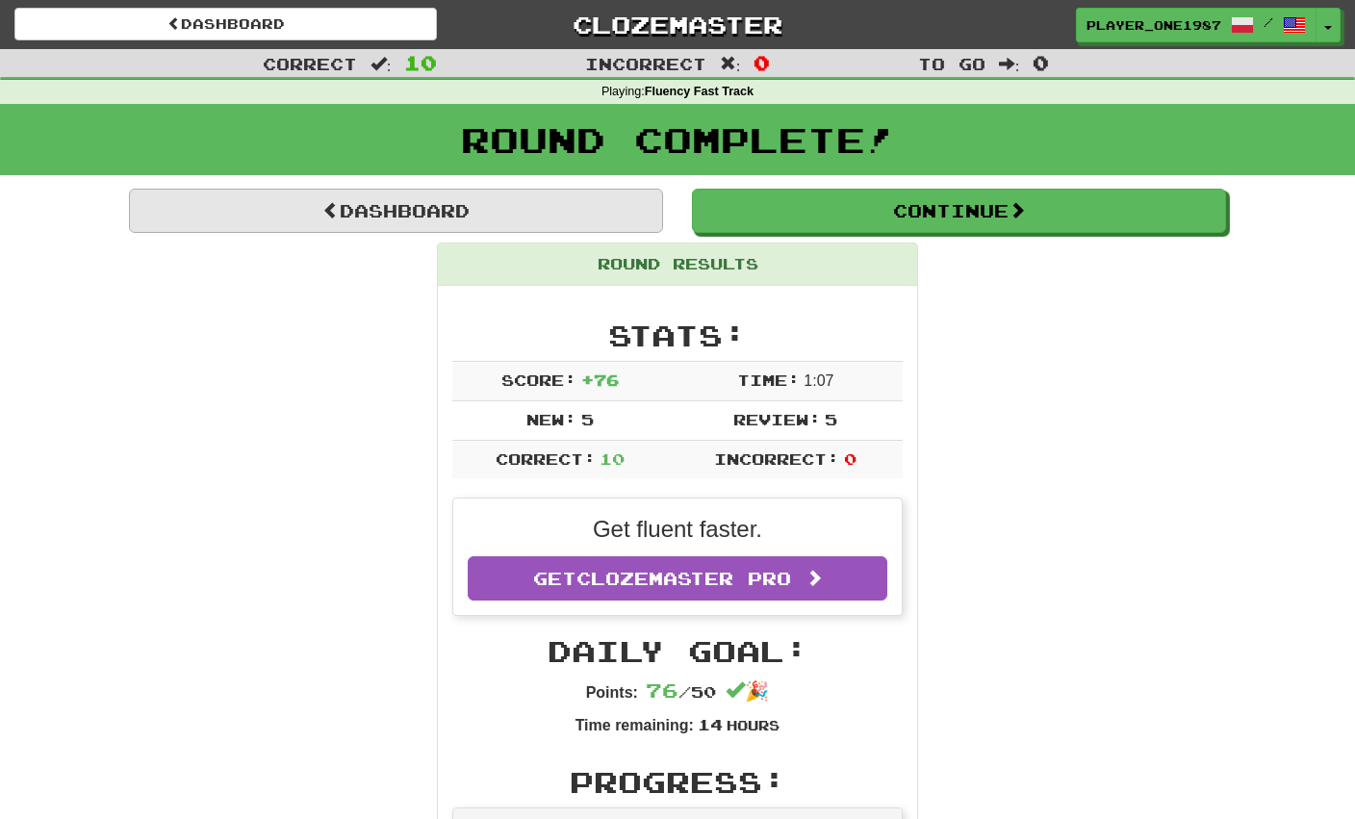
click at [576, 209] on link "Dashboard" at bounding box center [396, 211] width 534 height 44
